Goal: Information Seeking & Learning: Learn about a topic

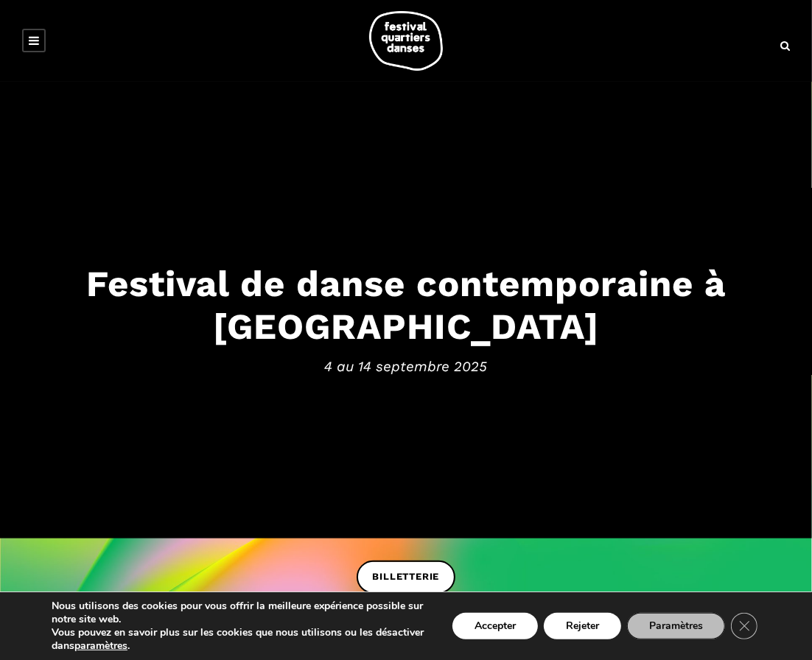
click at [33, 38] on icon at bounding box center [34, 41] width 10 height 12
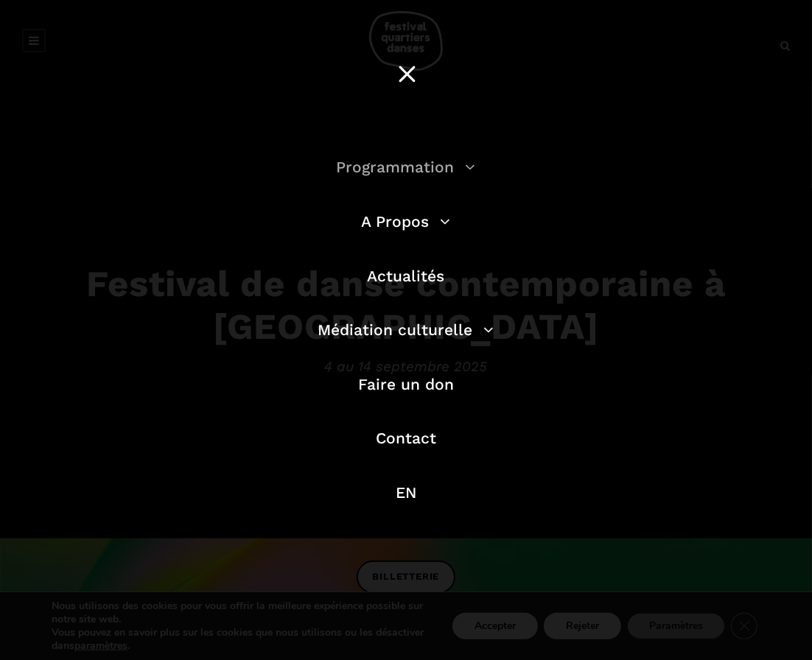
click at [420, 163] on link "Programmation" at bounding box center [406, 167] width 139 height 18
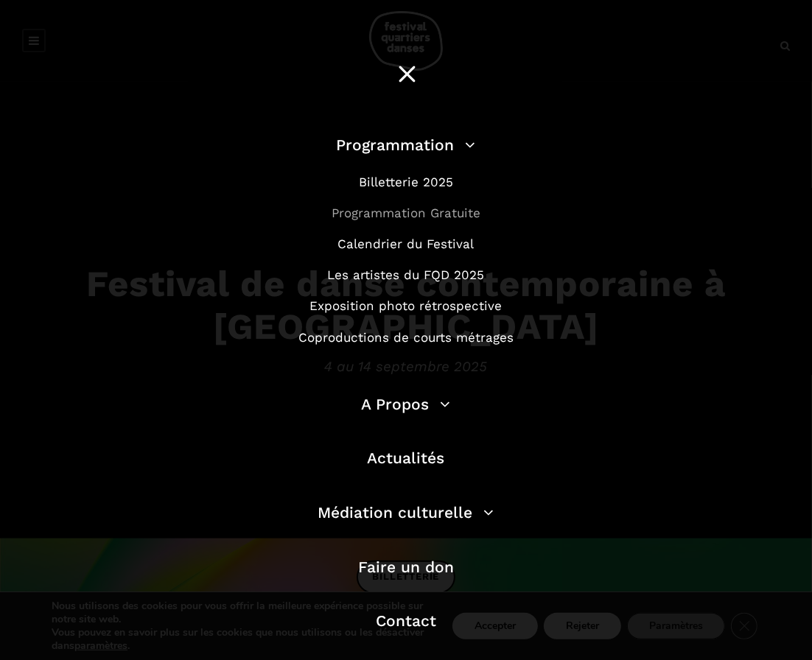
click at [408, 217] on link "Programmation Gratuite" at bounding box center [406, 213] width 149 height 15
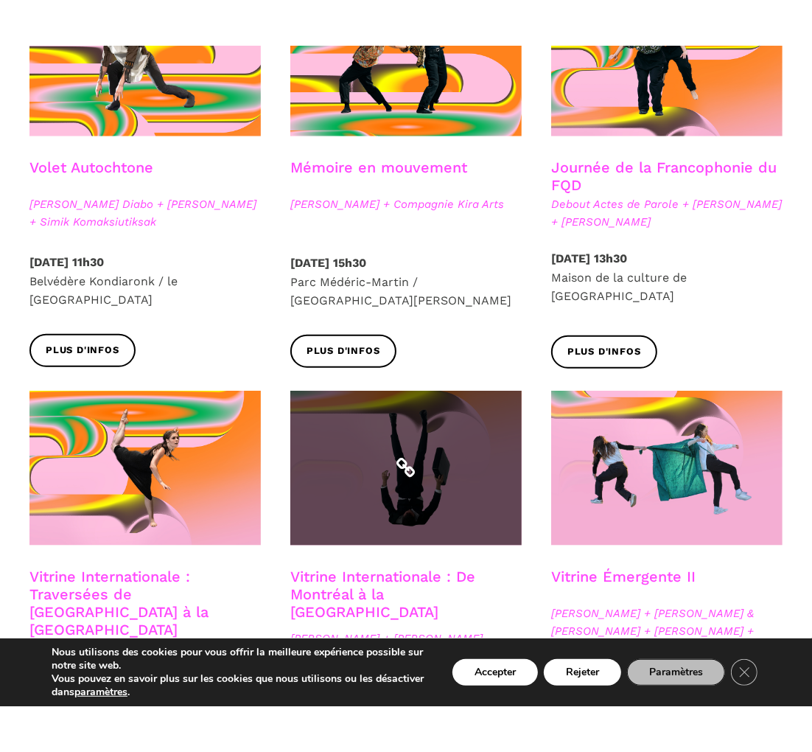
scroll to position [503, 0]
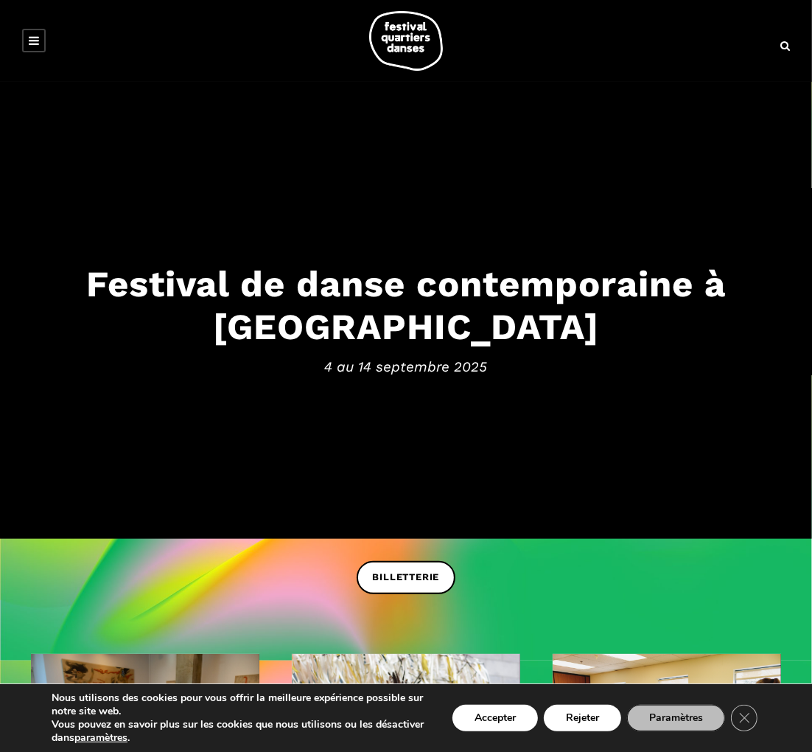
click at [27, 41] on link at bounding box center [34, 41] width 24 height 24
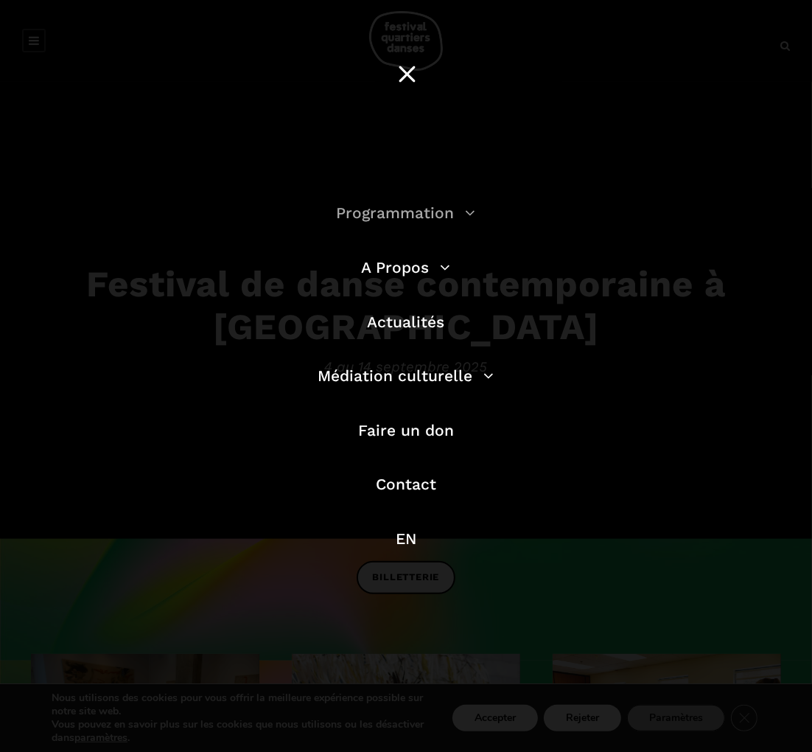
click at [411, 218] on link "Programmation" at bounding box center [406, 212] width 139 height 18
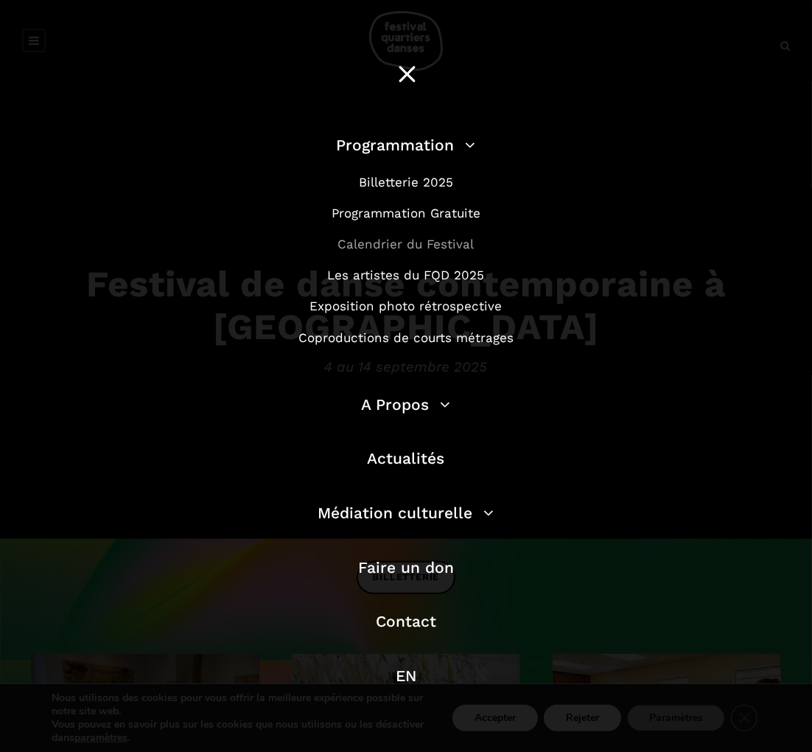
click at [403, 246] on link "Calendrier du Festival" at bounding box center [406, 244] width 136 height 15
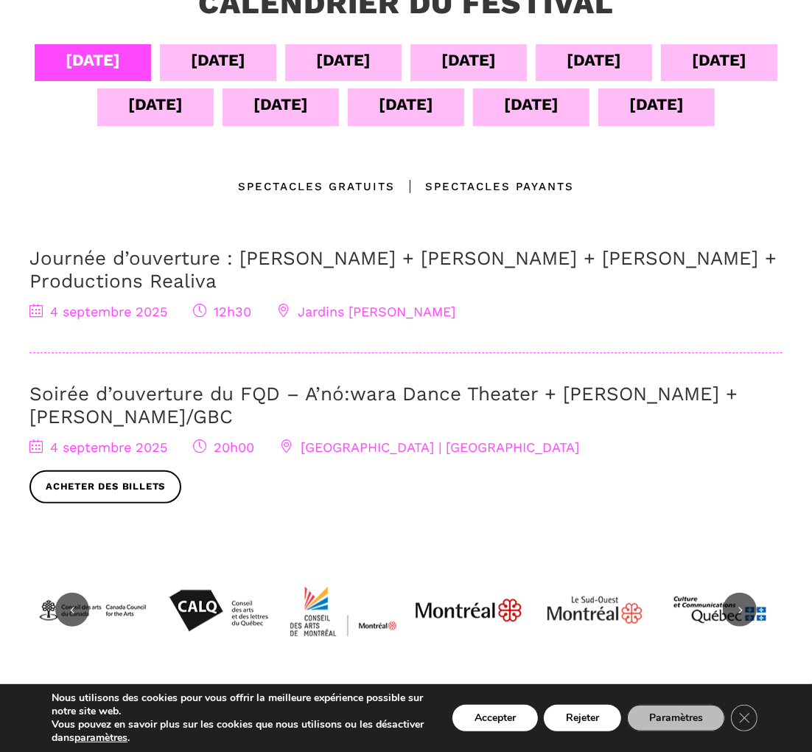
scroll to position [409, 0]
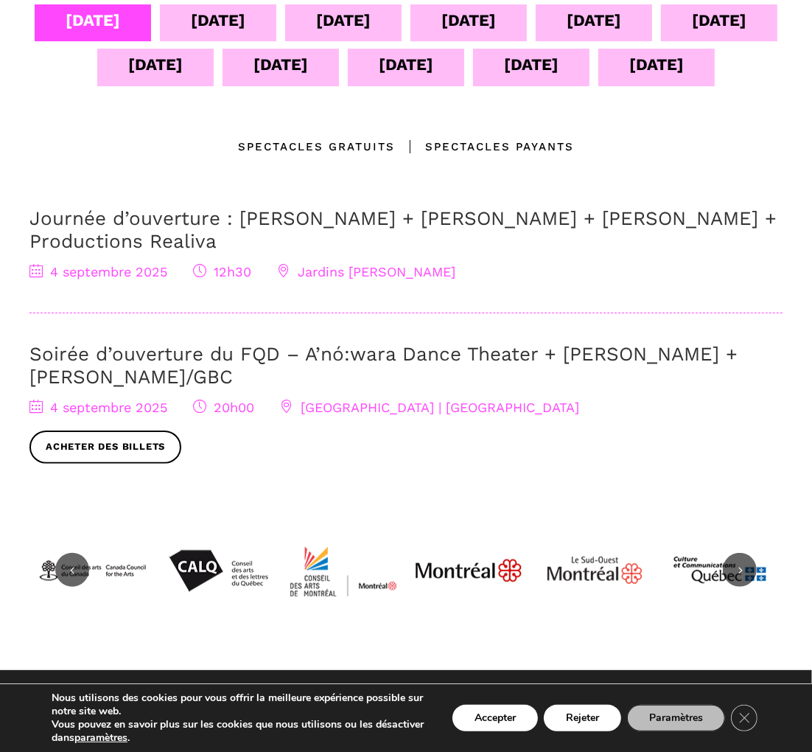
click at [335, 156] on div "Spectacles gratuits" at bounding box center [316, 147] width 157 height 18
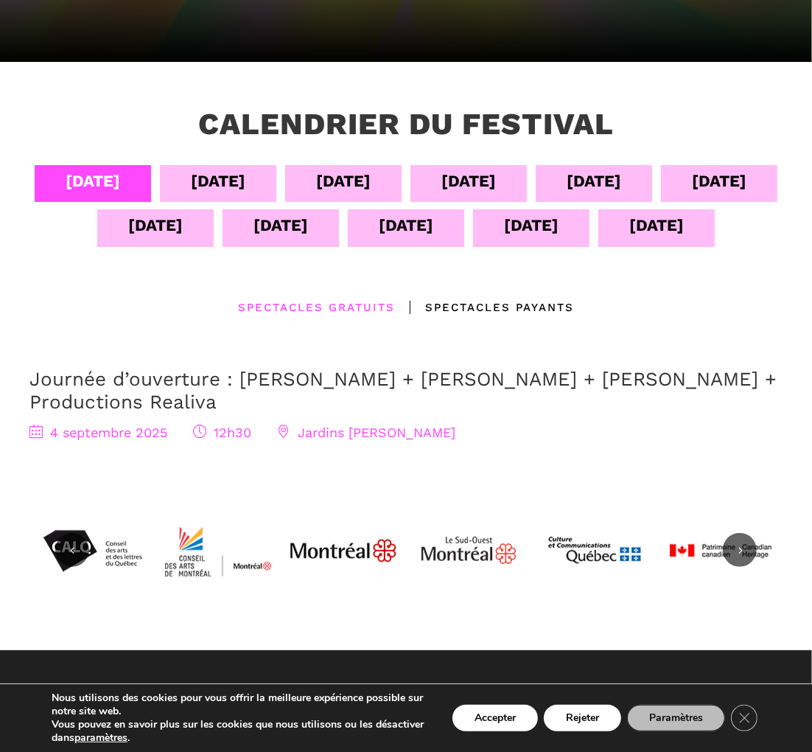
scroll to position [245, 0]
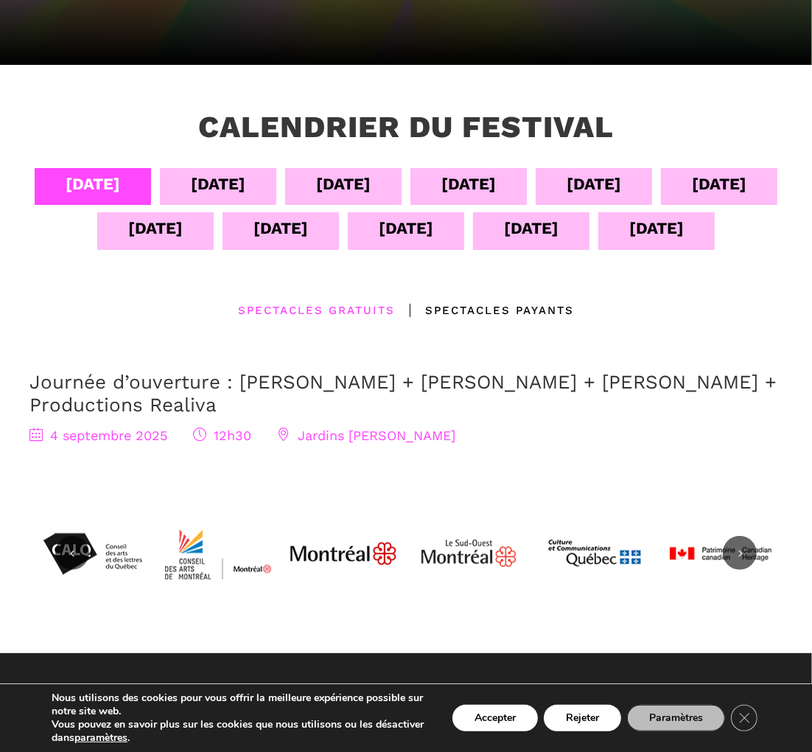
click at [245, 189] on div "05 sept" at bounding box center [218, 184] width 55 height 26
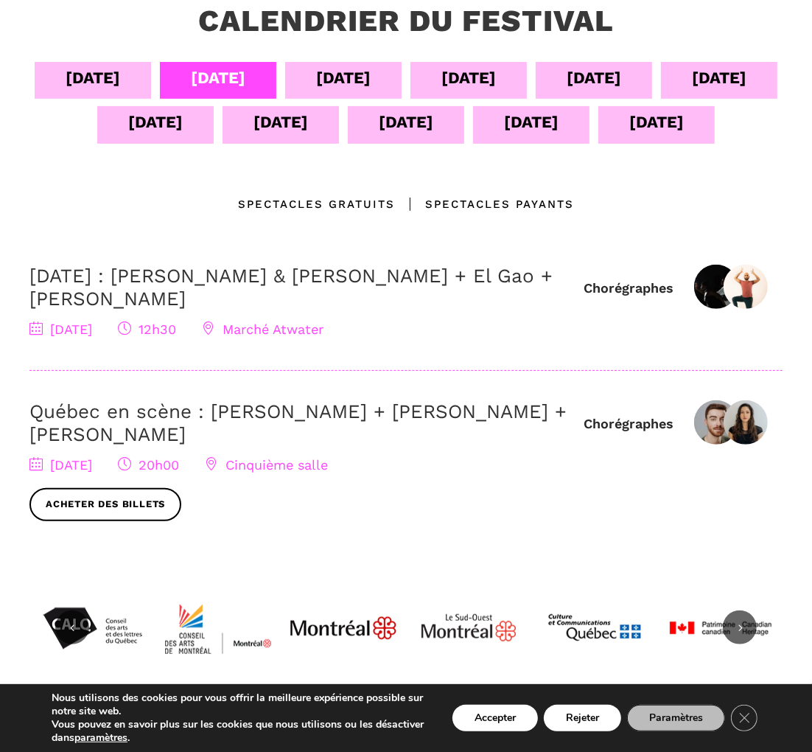
scroll to position [327, 0]
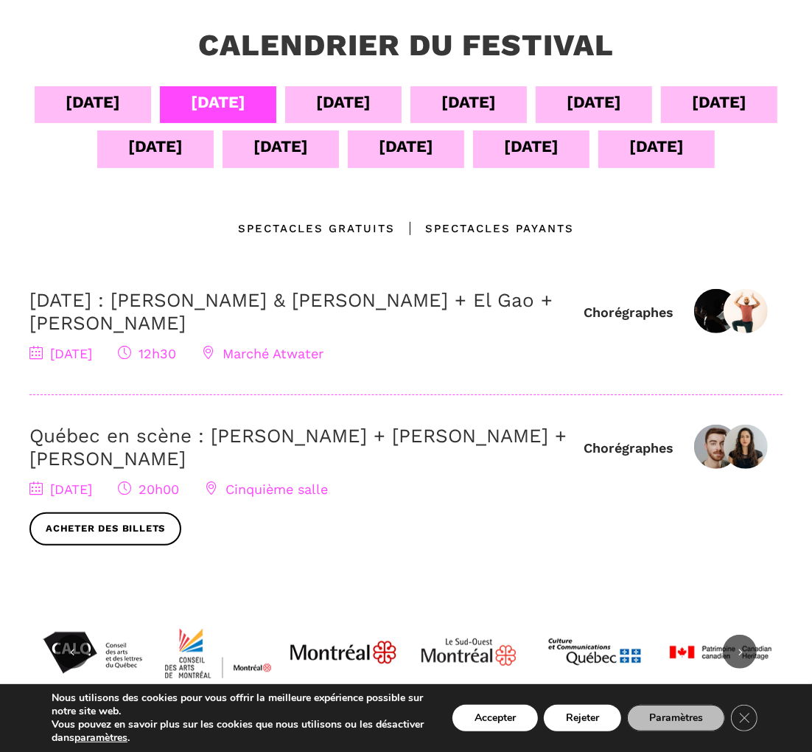
click at [371, 97] on div "06 sept" at bounding box center [343, 102] width 55 height 26
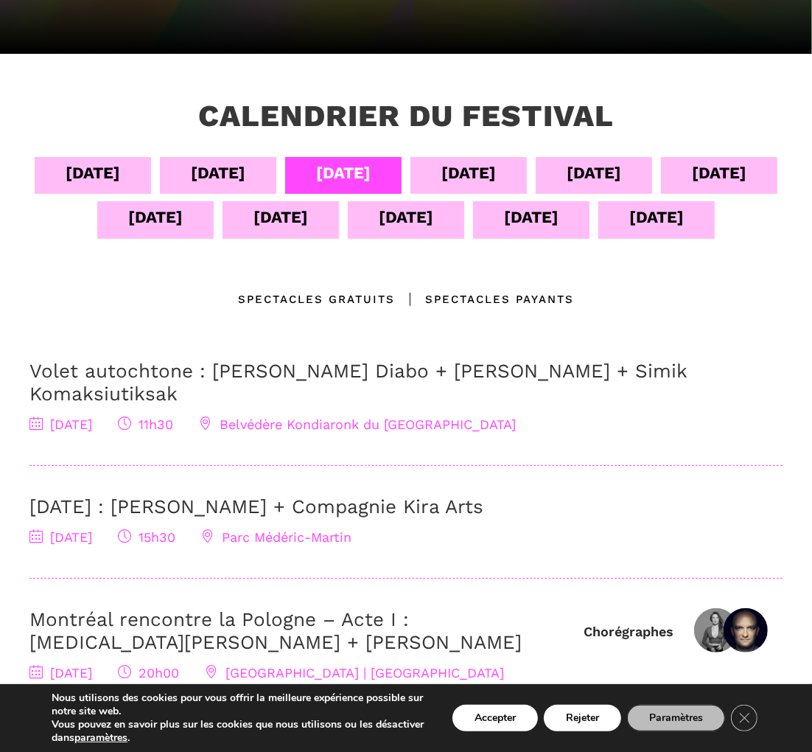
scroll to position [245, 0]
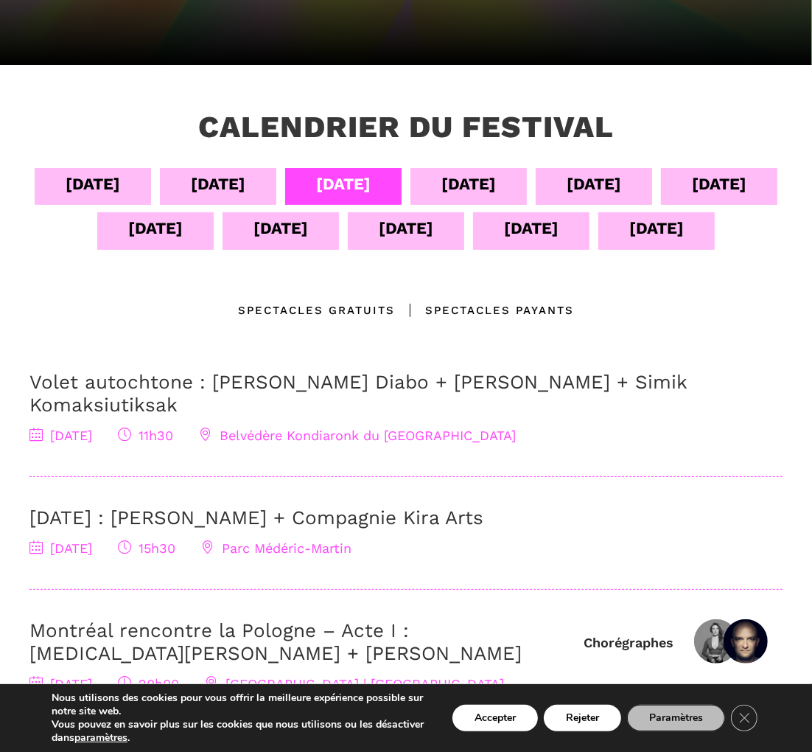
click at [496, 171] on div "07 sept" at bounding box center [469, 184] width 55 height 26
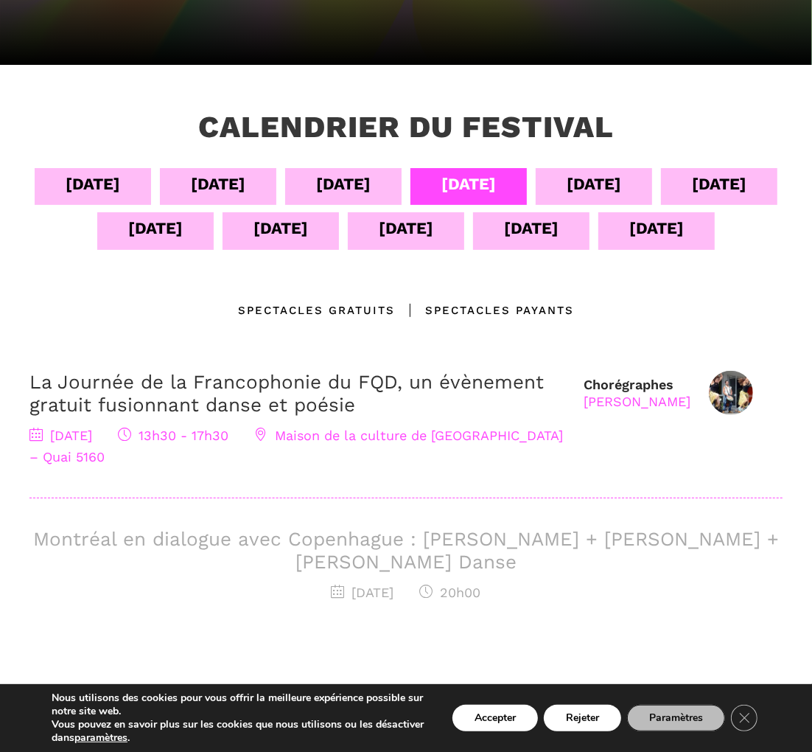
click at [621, 192] on div "08 sept" at bounding box center [594, 184] width 55 height 26
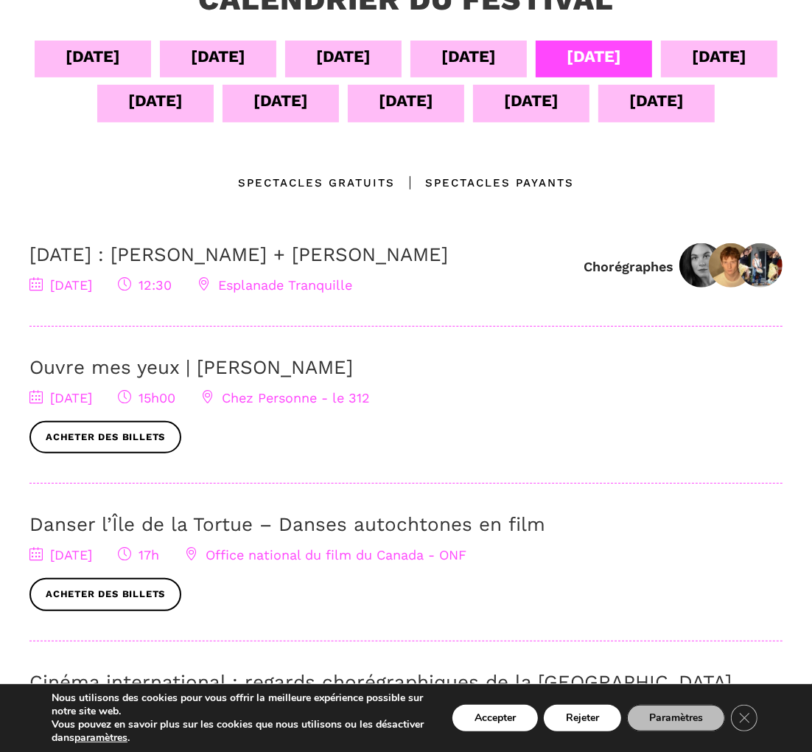
scroll to position [411, 0]
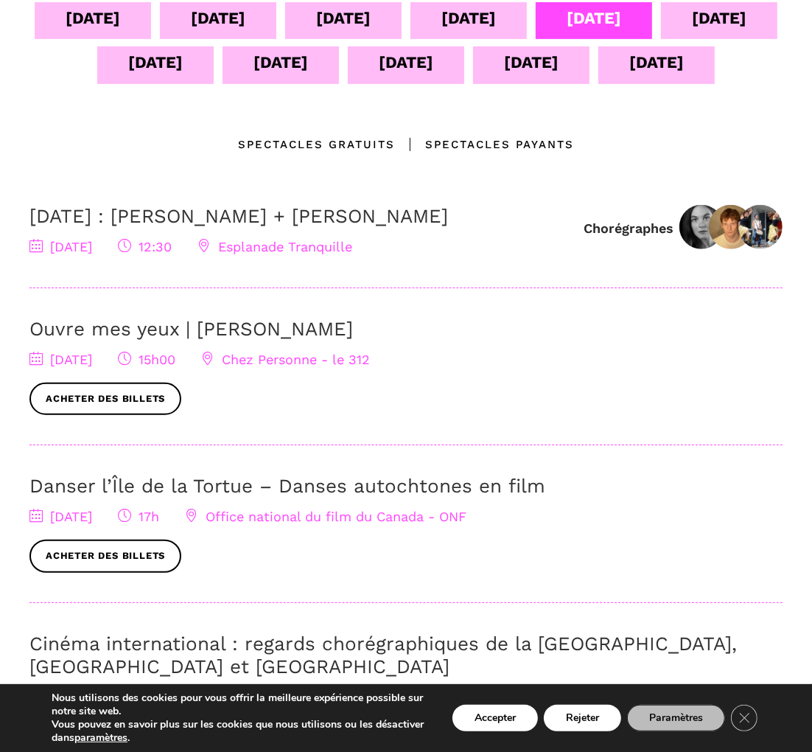
click at [661, 39] on div "09 sept" at bounding box center [719, 20] width 116 height 37
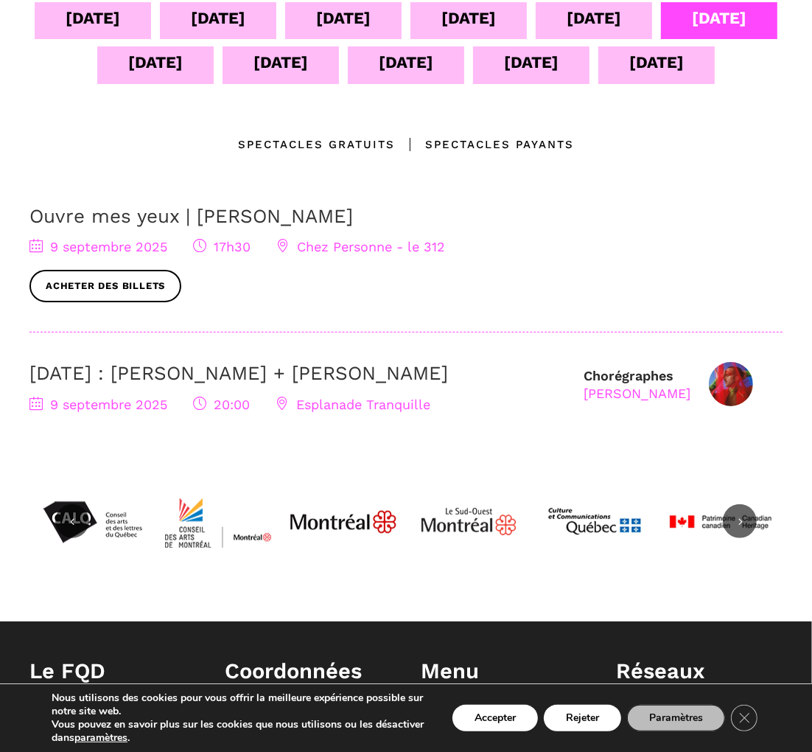
click at [183, 62] on div "10 sept" at bounding box center [155, 62] width 55 height 26
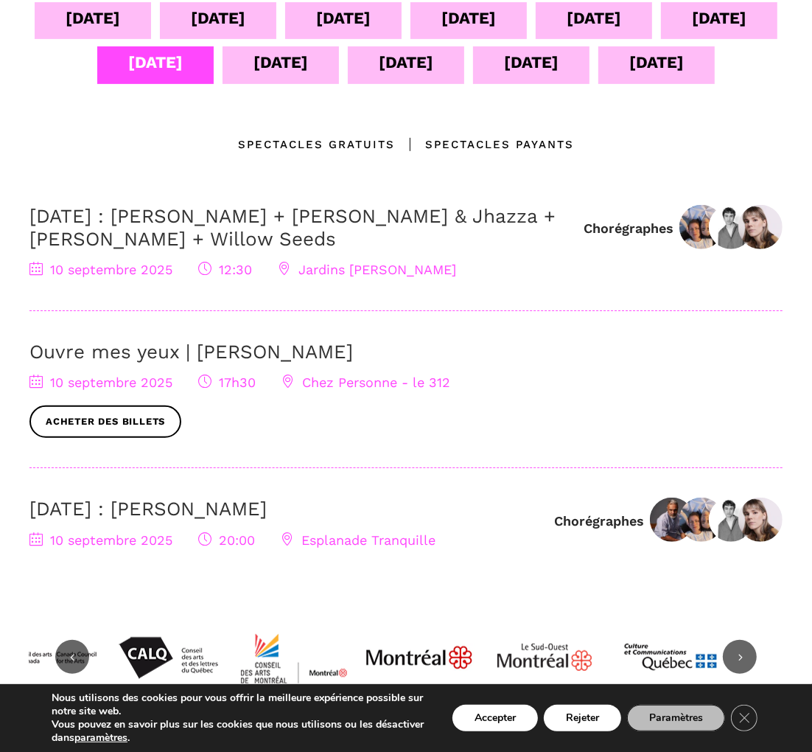
click at [308, 60] on div "11 sept" at bounding box center [281, 62] width 55 height 26
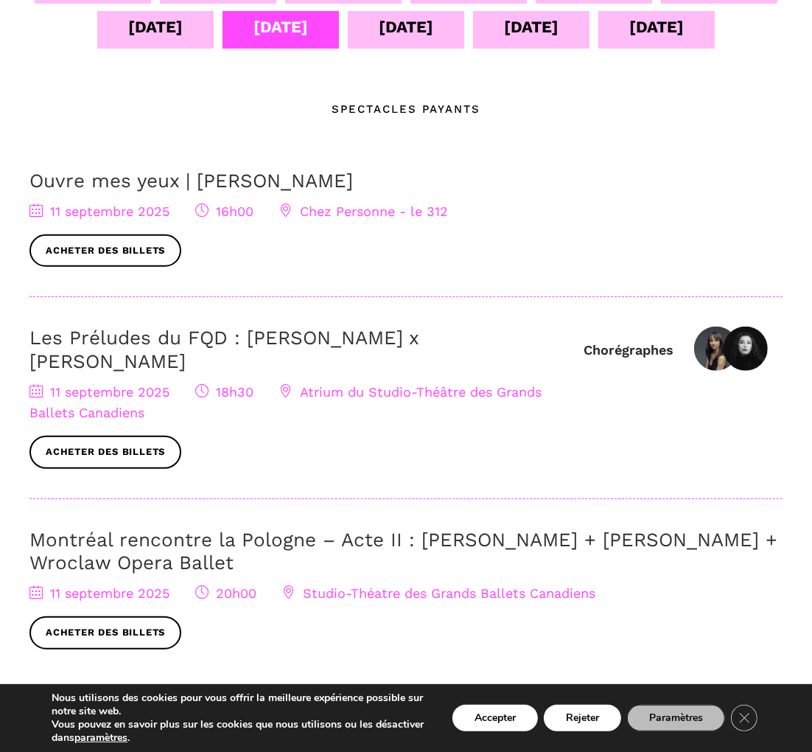
scroll to position [248, 0]
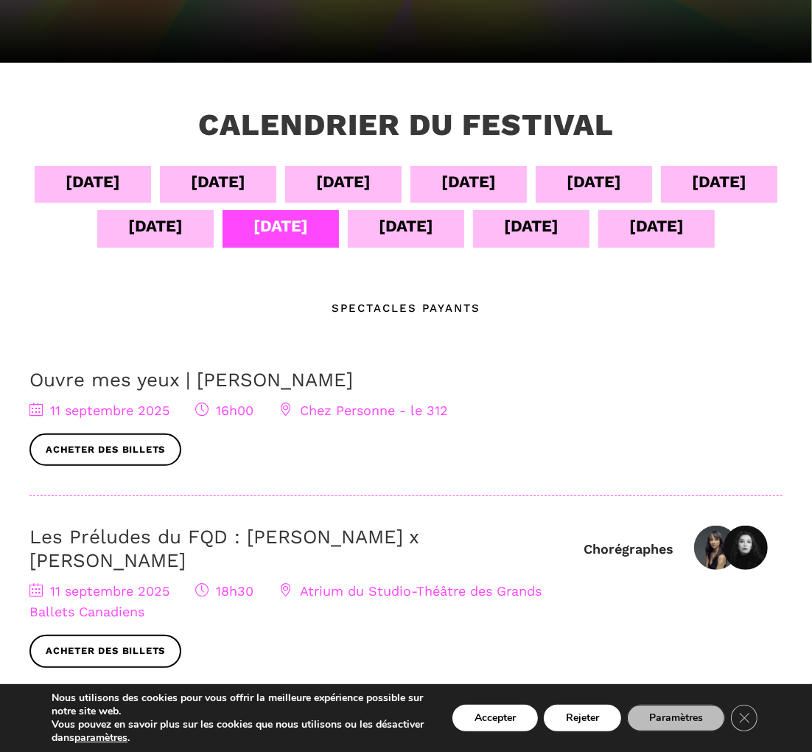
click at [464, 231] on div "12 sept" at bounding box center [406, 228] width 116 height 37
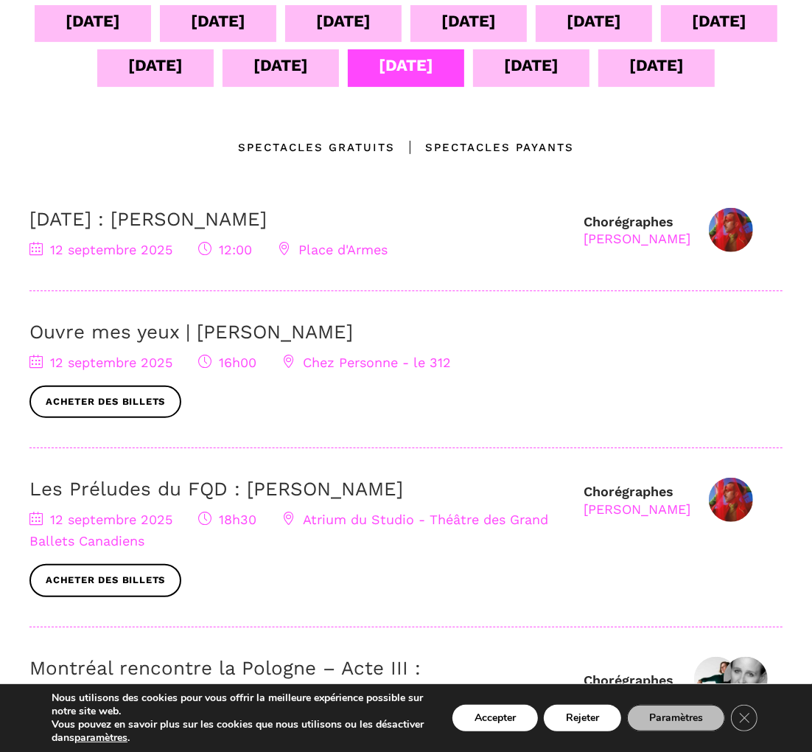
scroll to position [411, 0]
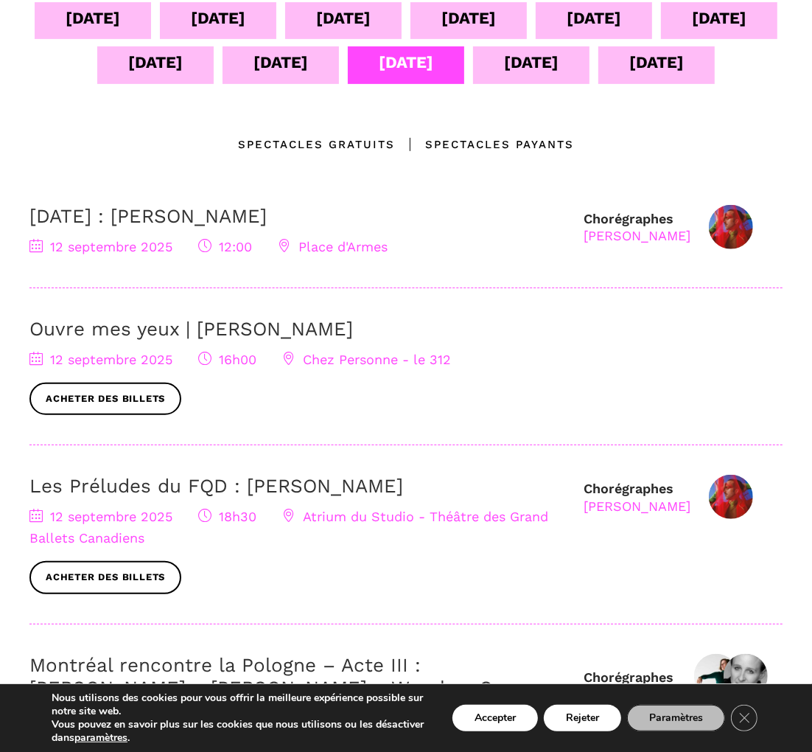
click at [559, 65] on div "13 sept" at bounding box center [531, 62] width 55 height 26
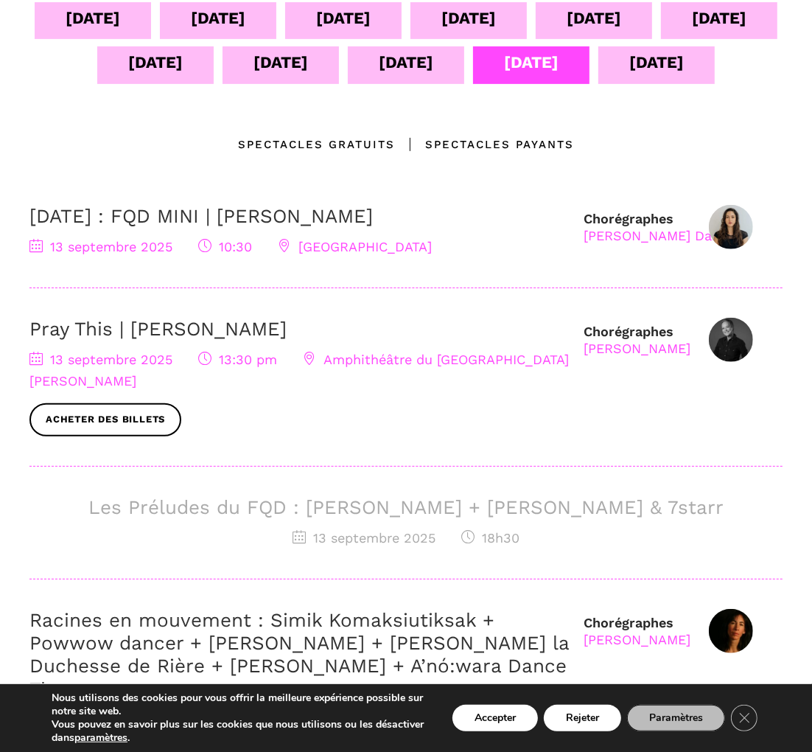
click at [630, 75] on div "14 sept" at bounding box center [657, 62] width 55 height 26
